Goal: Transaction & Acquisition: Purchase product/service

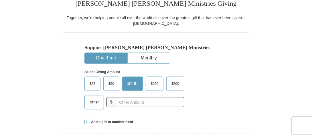
scroll to position [143, 0]
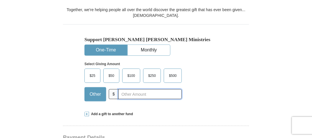
click at [140, 94] on input "text" at bounding box center [150, 94] width 64 height 10
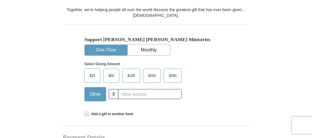
click at [199, 62] on p "Select Giving Amount" at bounding box center [155, 64] width 143 height 5
click at [130, 72] on span "$100" at bounding box center [130, 76] width 13 height 9
click at [0, 0] on input "$100" at bounding box center [0, 0] width 0 height 0
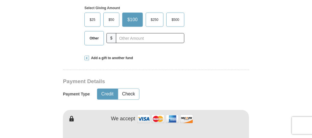
scroll to position [200, 0]
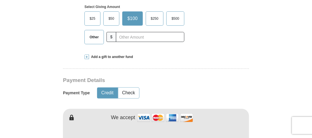
click at [114, 92] on button "Credit" at bounding box center [107, 93] width 20 height 11
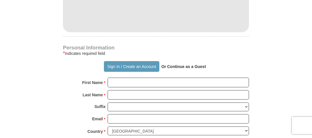
scroll to position [343, 0]
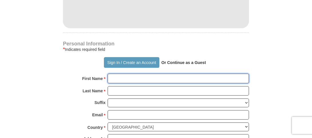
click at [126, 75] on input "First Name *" at bounding box center [178, 79] width 141 height 10
type input "[PERSON_NAME]"
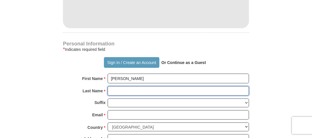
click at [141, 89] on input "Last Name *" at bounding box center [178, 91] width 141 height 10
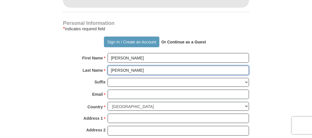
scroll to position [372, 0]
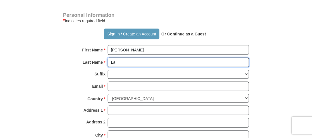
type input "L"
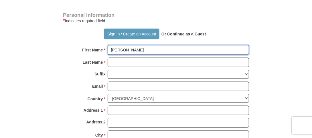
click at [134, 50] on input "[PERSON_NAME]" at bounding box center [178, 50] width 141 height 10
type input "R"
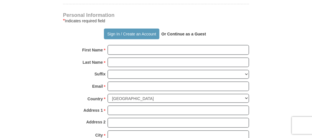
click at [74, 90] on div "Email * Please enter Email The email address you have entered is not valid." at bounding box center [156, 88] width 186 height 13
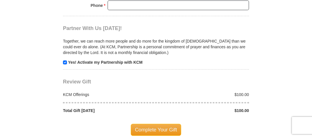
scroll to position [572, 0]
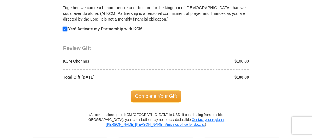
click at [65, 27] on input "checkbox" at bounding box center [65, 29] width 4 height 4
checkbox input "false"
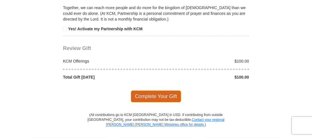
click at [145, 91] on span "Complete Your Gift" at bounding box center [156, 96] width 51 height 12
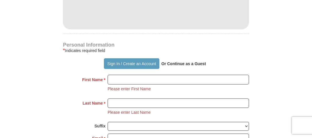
scroll to position [354, 0]
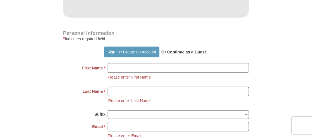
click at [177, 51] on strong "Or Continue as a Guest" at bounding box center [183, 52] width 45 height 5
click at [169, 51] on strong "Or Continue as a Guest" at bounding box center [183, 52] width 45 height 5
click at [179, 52] on strong "Or Continue as a Guest" at bounding box center [183, 52] width 45 height 5
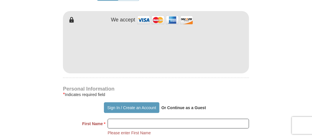
scroll to position [297, 0]
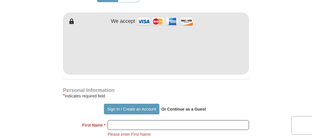
click at [183, 108] on strong "Or Continue as a Guest" at bounding box center [183, 109] width 45 height 5
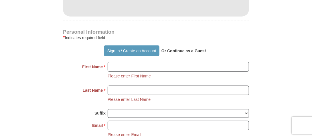
scroll to position [325, 0]
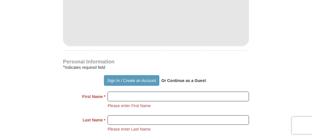
click at [207, 78] on p "Or Continue as a Guest" at bounding box center [183, 81] width 49 height 10
click at [204, 80] on strong "Or Continue as a Guest" at bounding box center [183, 80] width 45 height 5
click at [174, 68] on div "* Indicates required field" at bounding box center [156, 67] width 186 height 7
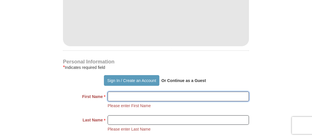
click at [168, 94] on input "First Name *" at bounding box center [178, 97] width 141 height 10
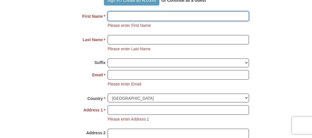
scroll to position [382, 0]
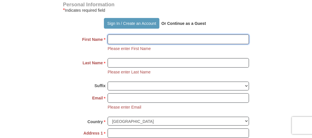
click at [125, 39] on input "First Name *" at bounding box center [178, 40] width 141 height 10
type input "[PERSON_NAME]"
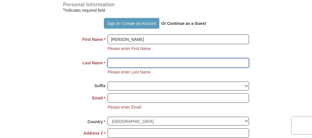
click at [134, 60] on input "Last Name *" at bounding box center [178, 63] width 141 height 10
type input "[PERSON_NAME]"
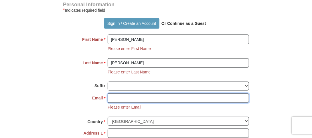
click at [142, 94] on input "Email *" at bounding box center [178, 99] width 141 height 10
type input "[EMAIL_ADDRESS][DOMAIN_NAME]"
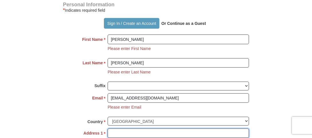
type input "[STREET_ADDRESS][PERSON_NAME]"
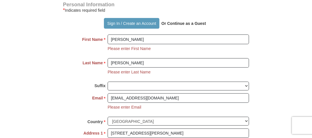
type input "[GEOGRAPHIC_DATA][PERSON_NAME]"
select select "MO"
type input "63122"
type input "3142655972"
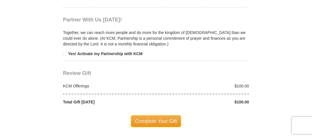
scroll to position [640, 0]
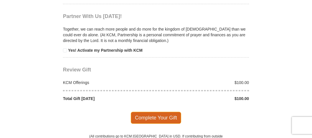
click at [158, 112] on span "Complete Your Gift" at bounding box center [156, 118] width 51 height 12
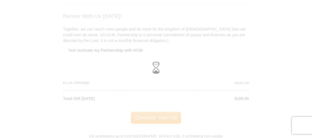
scroll to position [551, 0]
